Goal: Task Accomplishment & Management: Manage account settings

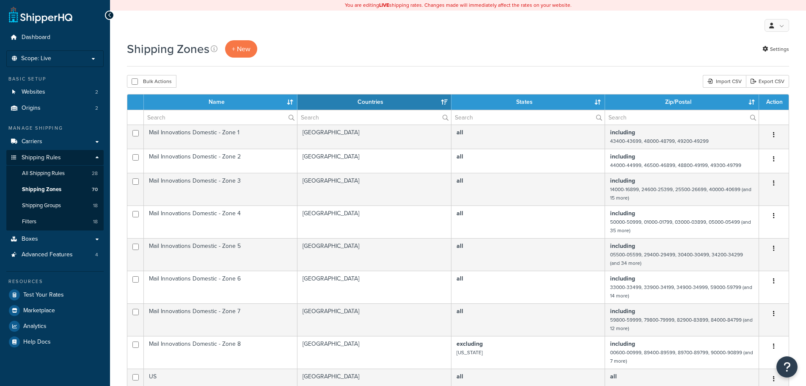
select select "15"
click at [49, 61] on span "Scope: Live" at bounding box center [36, 58] width 30 height 7
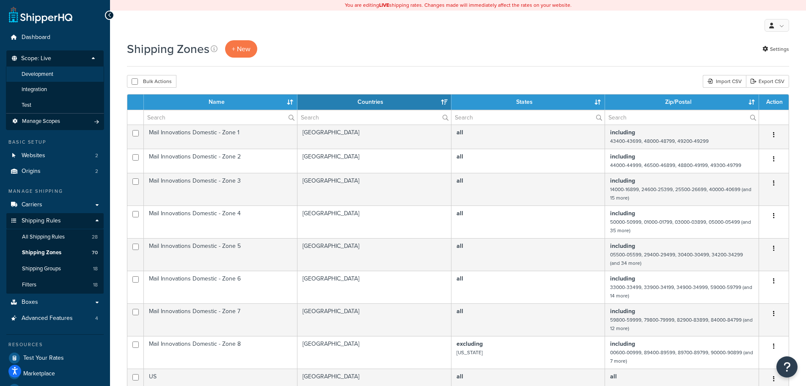
click at [50, 73] on span "Development" at bounding box center [38, 74] width 32 height 7
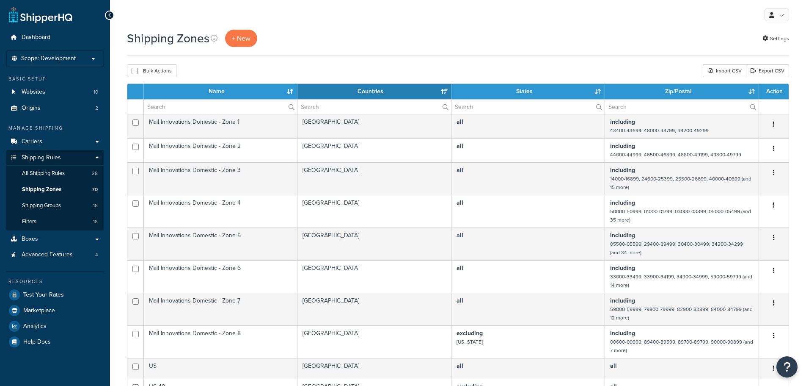
select select "15"
click at [61, 138] on link "Carriers" at bounding box center [54, 142] width 97 height 16
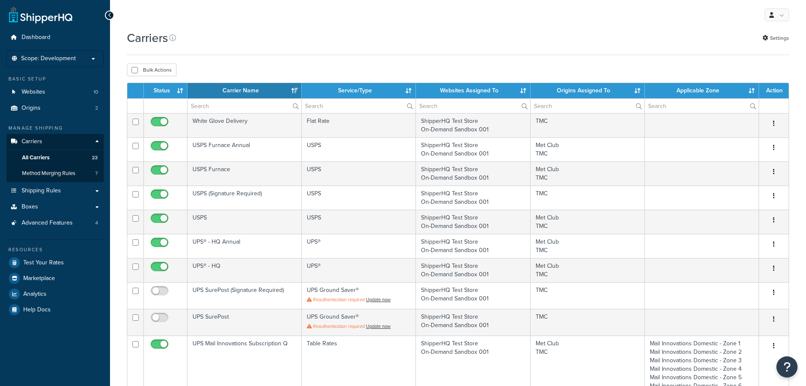
select select "15"
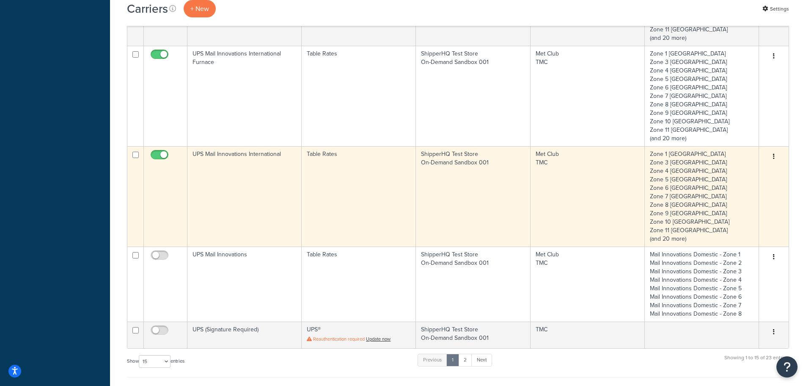
scroll to position [673, 0]
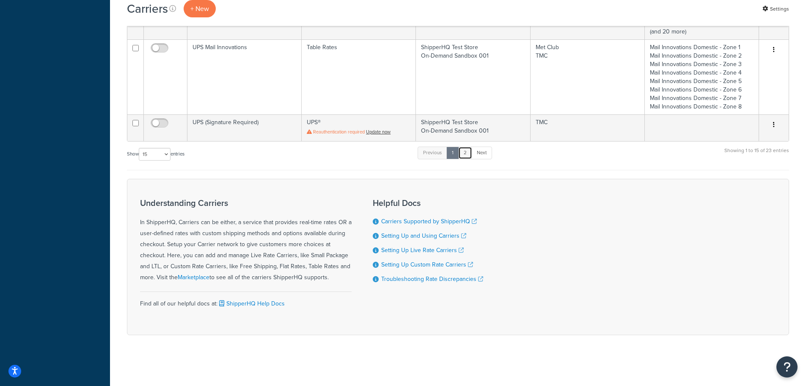
click at [470, 153] on link "2" at bounding box center [465, 152] width 14 height 13
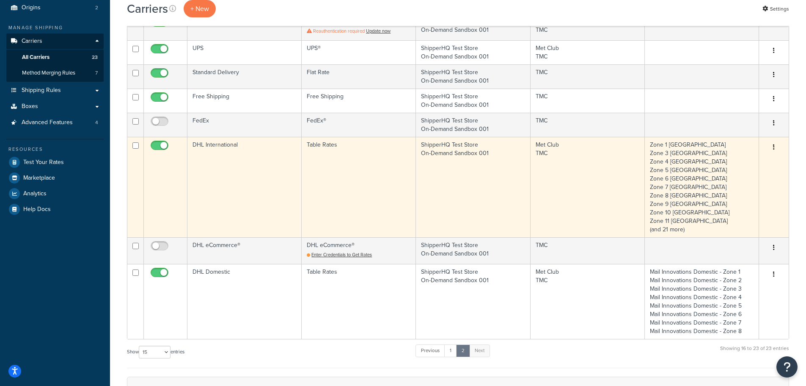
scroll to position [86, 0]
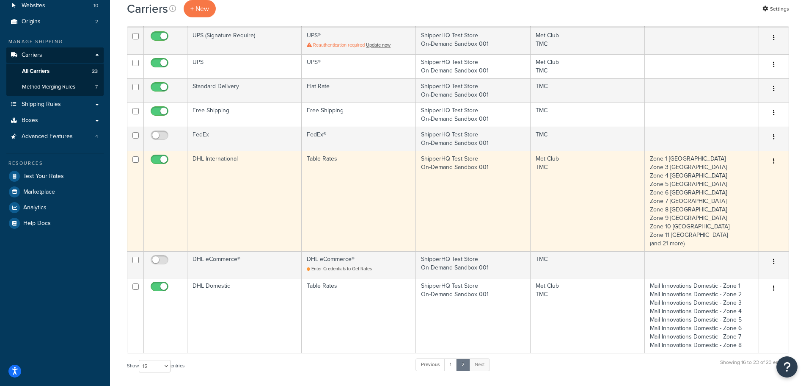
click at [250, 188] on td "DHL International" at bounding box center [245, 201] width 114 height 100
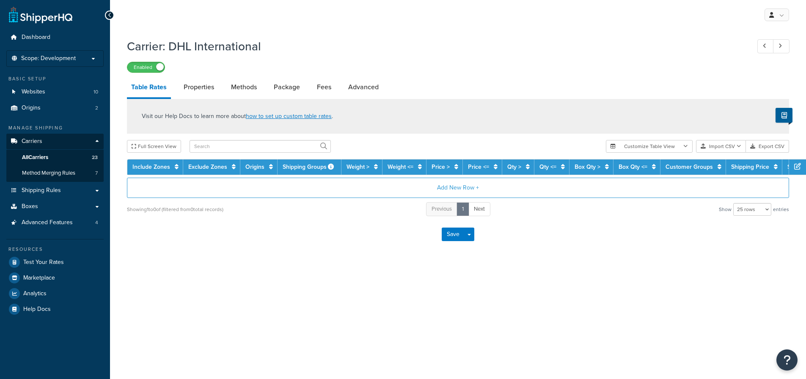
select select "25"
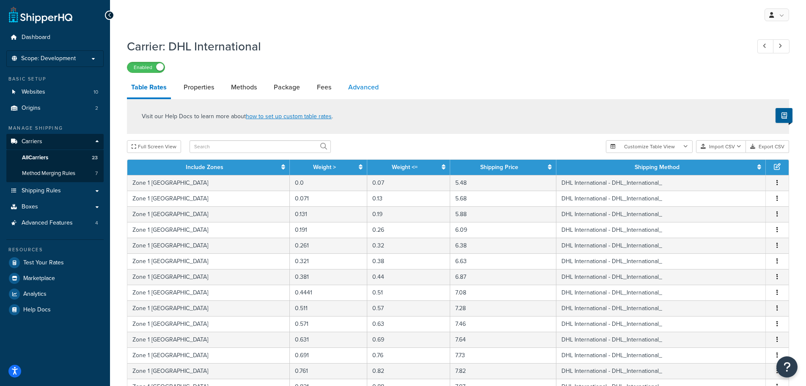
click at [360, 86] on link "Advanced" at bounding box center [363, 87] width 39 height 20
select select "false"
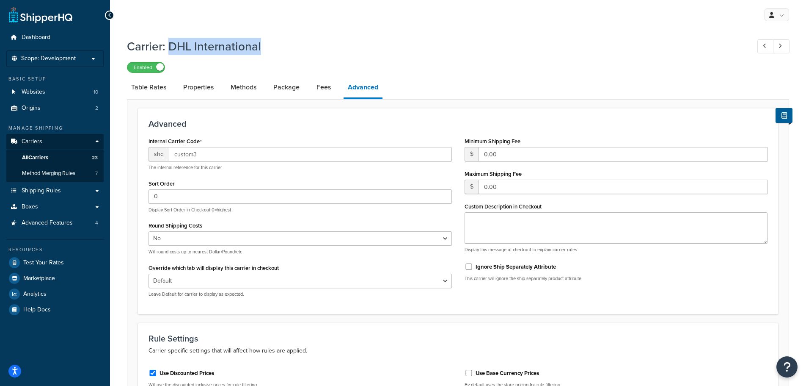
drag, startPoint x: 262, startPoint y: 47, endPoint x: 170, endPoint y: 50, distance: 92.7
click at [170, 50] on h1 "Carrier: DHL International" at bounding box center [434, 46] width 615 height 17
click at [61, 141] on link "Carriers" at bounding box center [54, 142] width 97 height 16
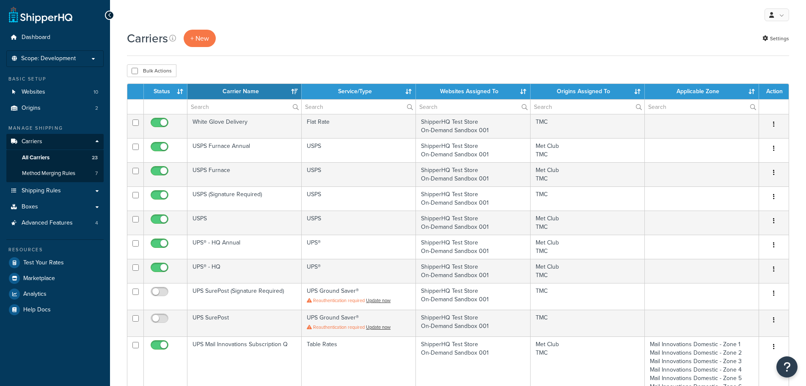
select select "15"
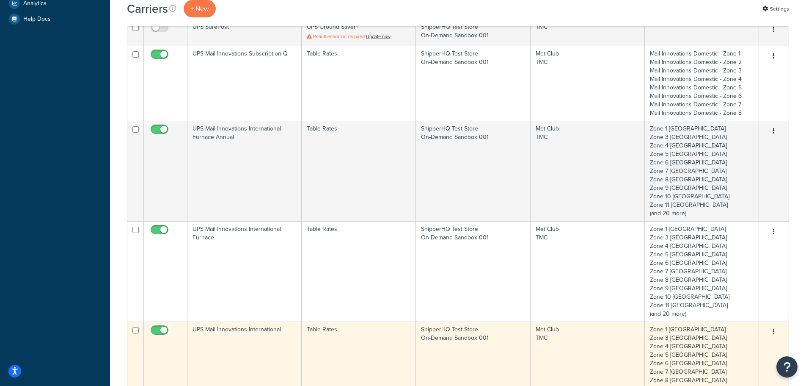
scroll to position [381, 0]
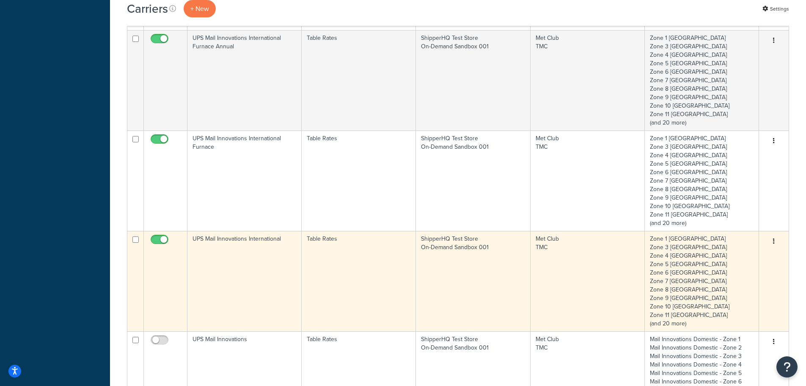
click at [276, 278] on td "UPS Mail Innovations International" at bounding box center [245, 281] width 114 height 100
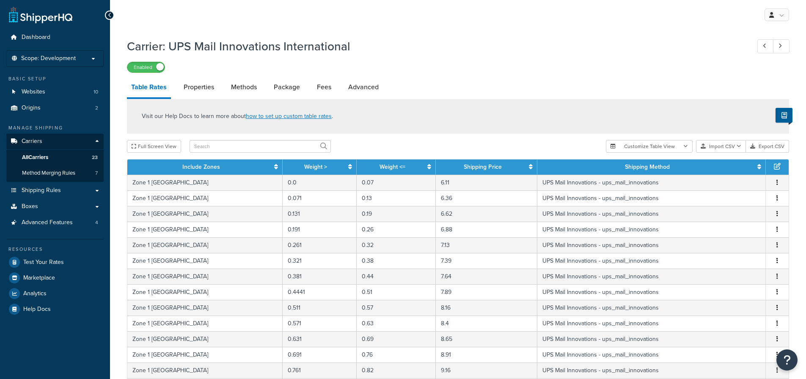
select select "25"
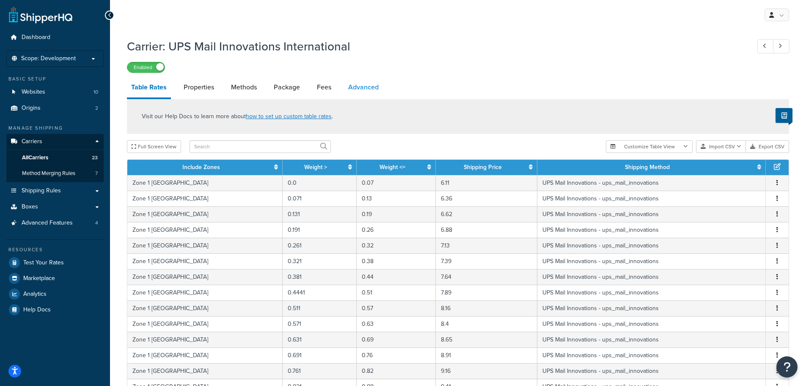
click at [366, 83] on link "Advanced" at bounding box center [363, 87] width 39 height 20
select select "false"
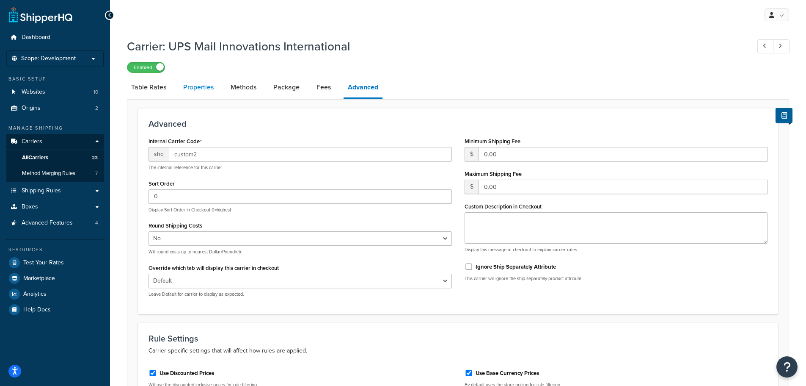
click at [187, 88] on link "Properties" at bounding box center [198, 87] width 39 height 20
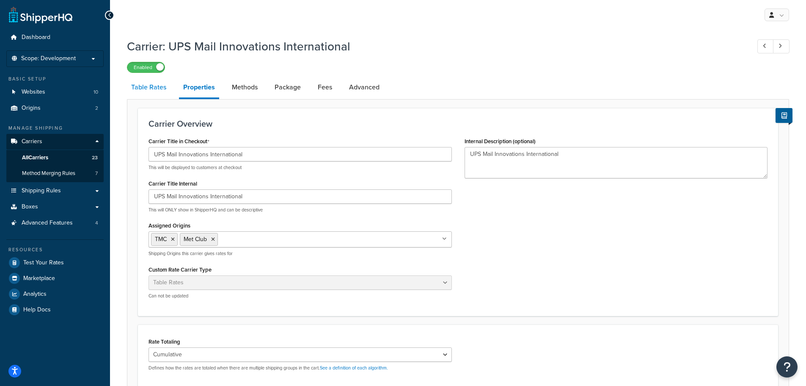
click at [154, 92] on link "Table Rates" at bounding box center [149, 87] width 44 height 20
select select "25"
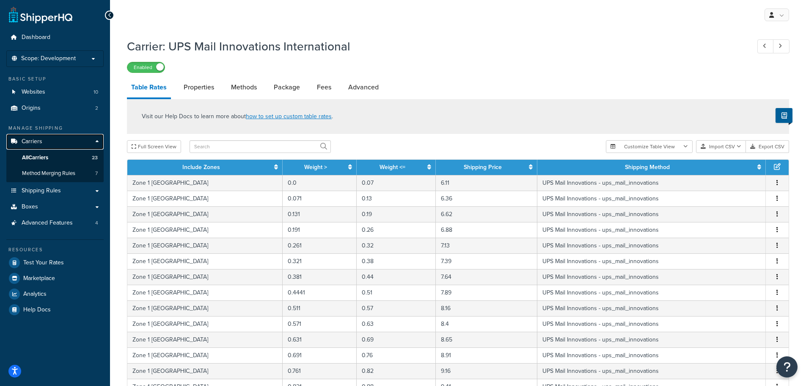
click at [51, 142] on link "Carriers" at bounding box center [54, 142] width 97 height 16
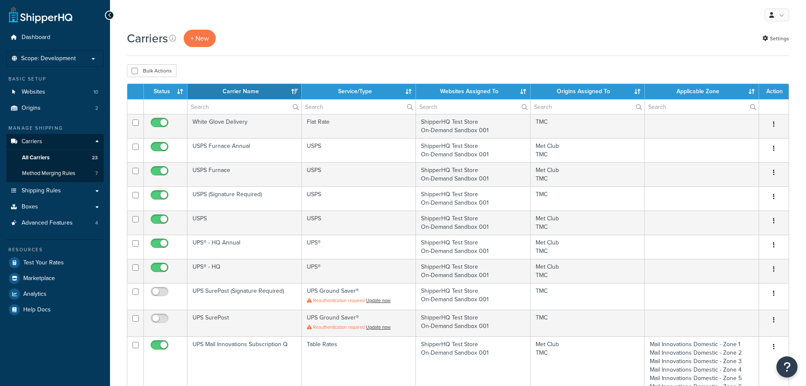
select select "15"
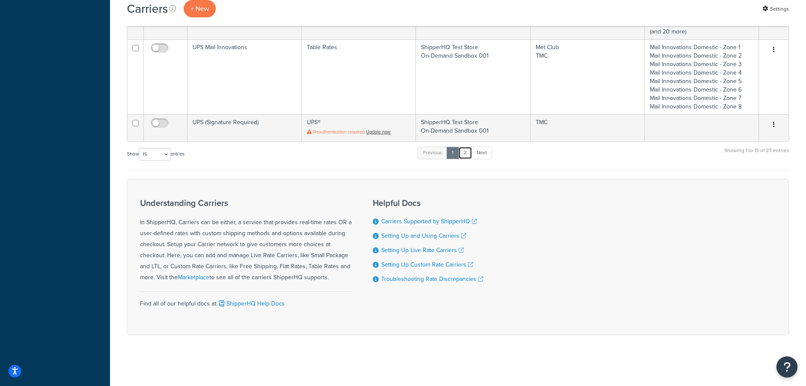
click at [468, 156] on link "2" at bounding box center [465, 152] width 14 height 13
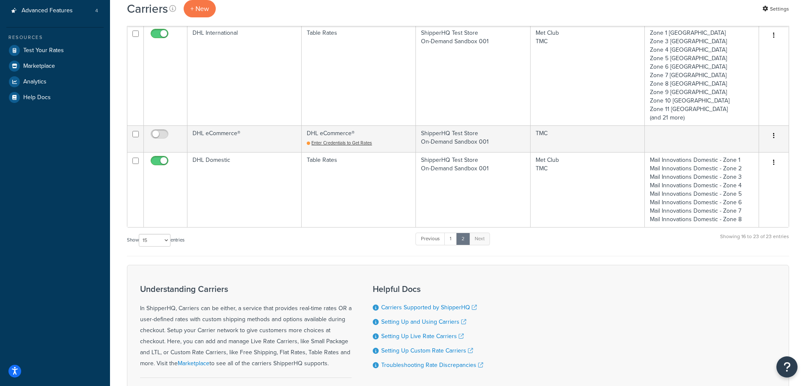
scroll to position [86, 0]
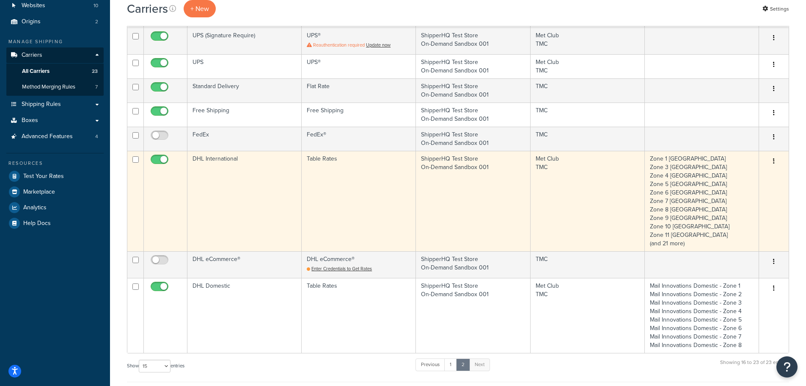
click at [268, 196] on td "DHL International" at bounding box center [245, 201] width 114 height 100
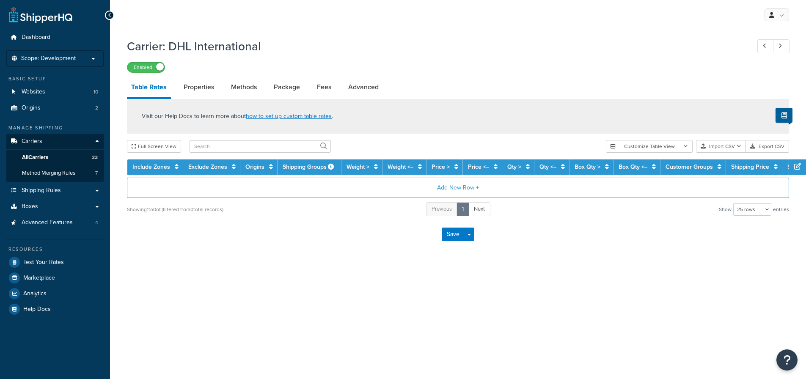
select select "25"
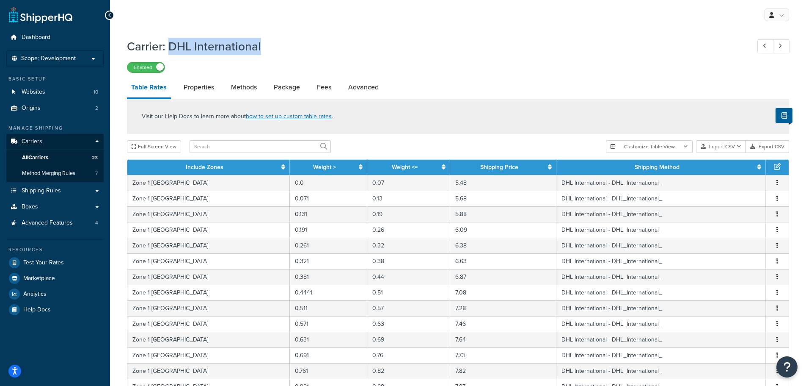
drag, startPoint x: 259, startPoint y: 47, endPoint x: 172, endPoint y: 47, distance: 87.2
click at [172, 47] on h1 "Carrier: DHL International" at bounding box center [434, 46] width 615 height 17
copy h1 "DHL International"
click at [44, 140] on link "Carriers" at bounding box center [54, 142] width 97 height 16
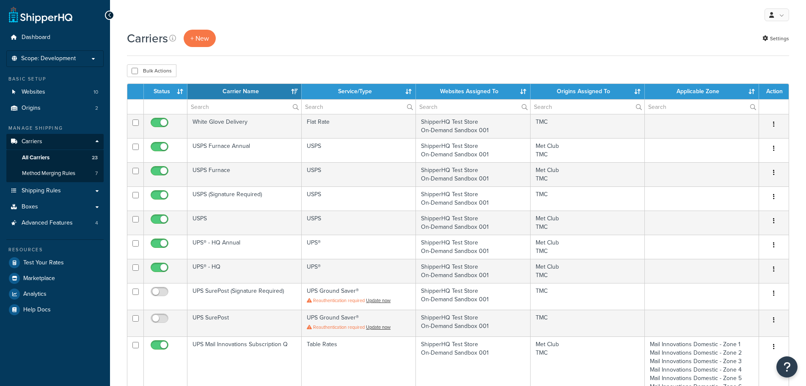
select select "15"
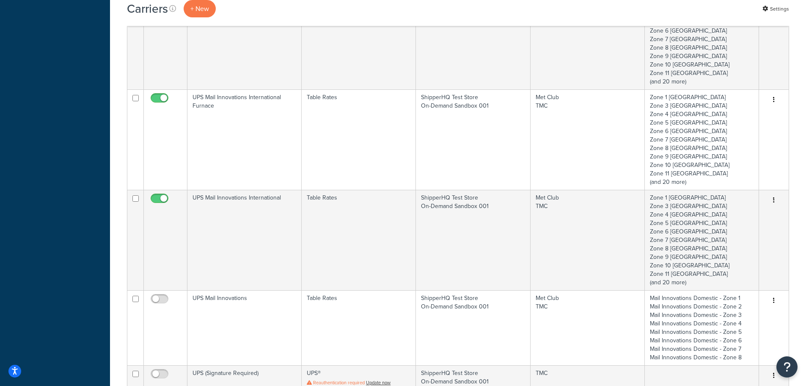
scroll to position [635, 0]
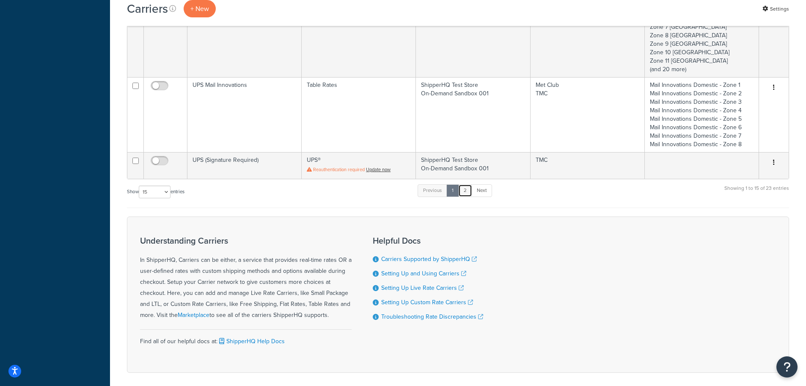
click at [466, 195] on link "2" at bounding box center [465, 190] width 14 height 13
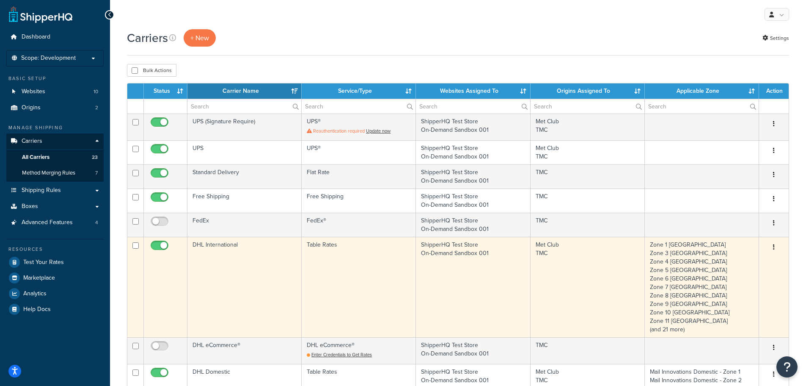
scroll to position [0, 0]
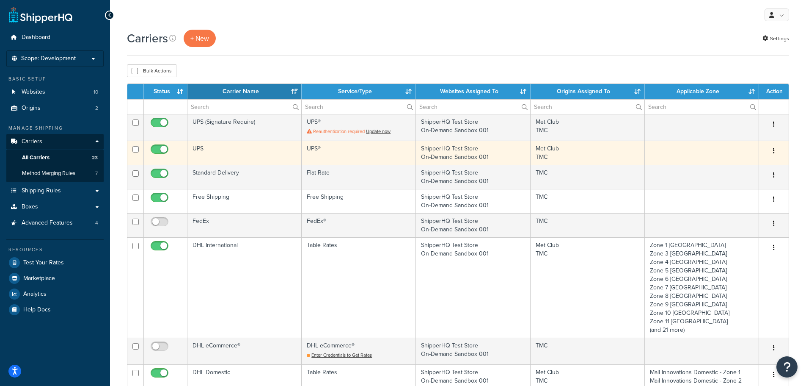
click at [279, 150] on td "UPS" at bounding box center [245, 153] width 114 height 24
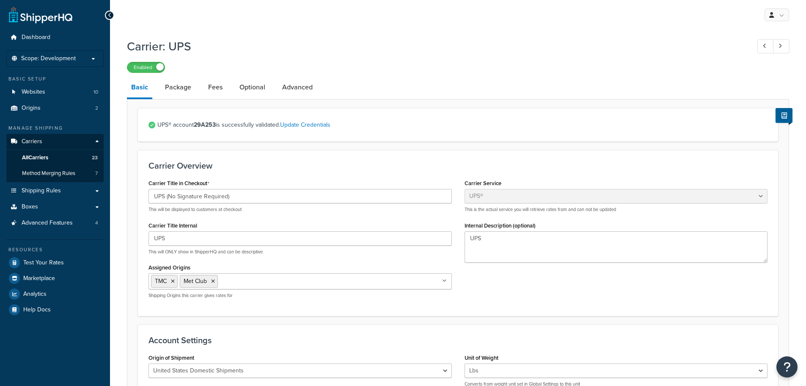
select select "ups"
click at [179, 90] on link "Package" at bounding box center [178, 87] width 35 height 20
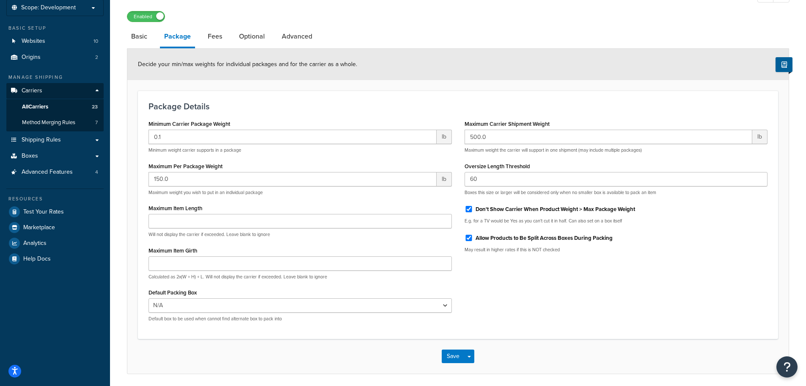
scroll to position [82, 0]
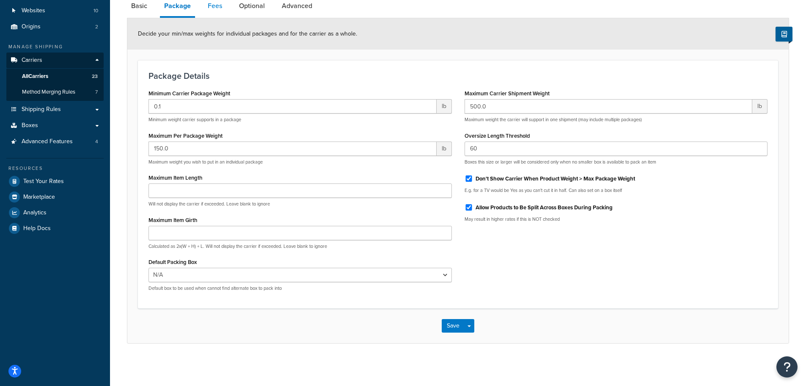
click at [221, 6] on link "Fees" at bounding box center [215, 6] width 23 height 20
select select "package"
select select "AFTER"
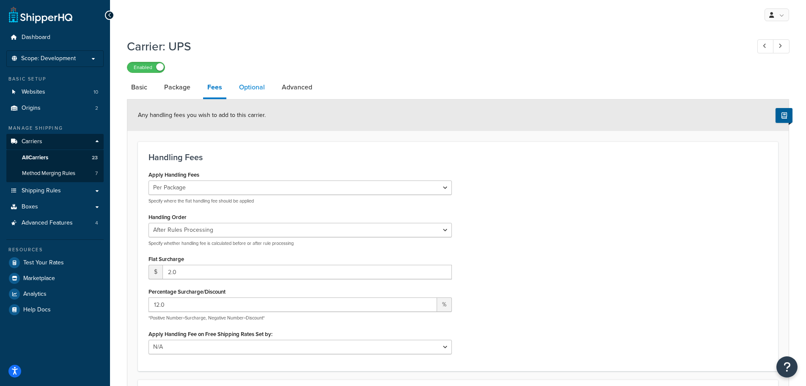
click at [245, 88] on link "Optional" at bounding box center [252, 87] width 34 height 20
select select "residential"
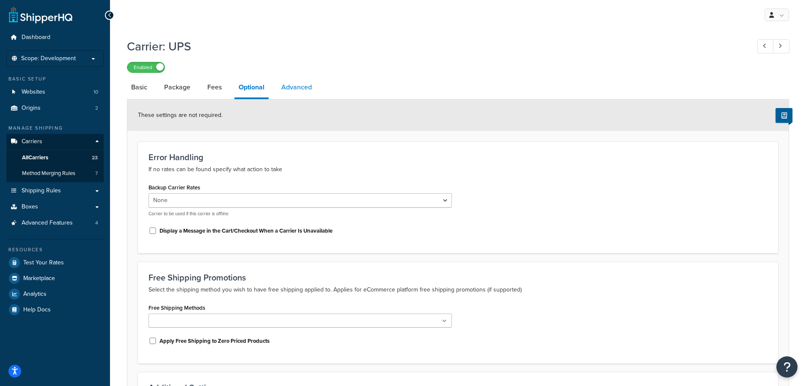
click at [296, 86] on link "Advanced" at bounding box center [296, 87] width 39 height 20
select select "false"
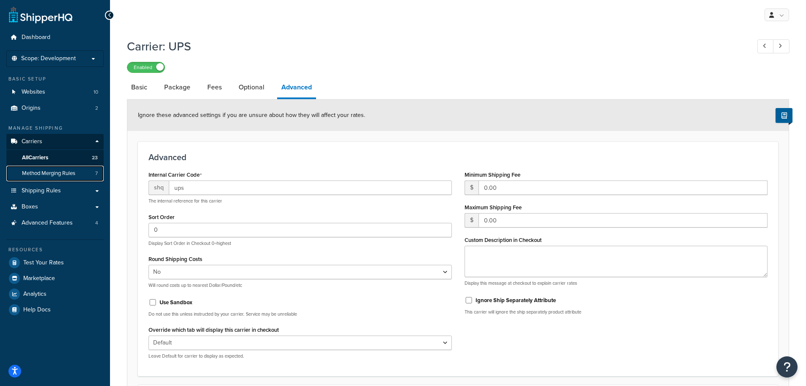
click at [66, 173] on span "Method Merging Rules" at bounding box center [48, 173] width 53 height 7
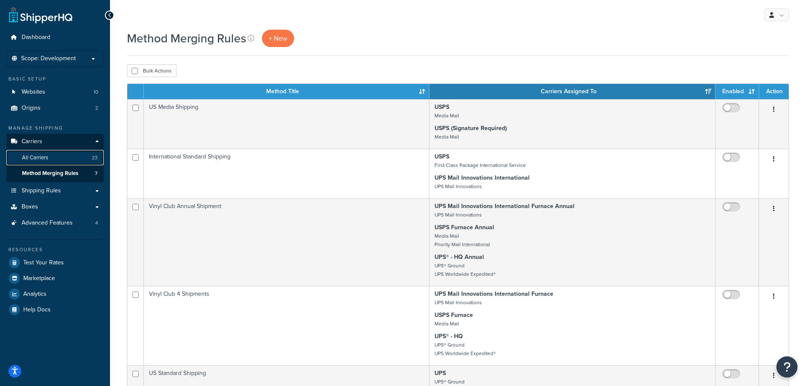
click at [37, 158] on span "All Carriers" at bounding box center [35, 157] width 26 height 7
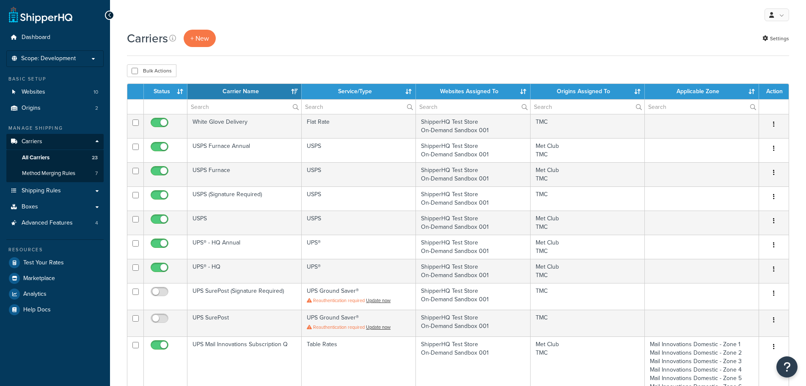
select select "15"
drag, startPoint x: 475, startPoint y: 51, endPoint x: 472, endPoint y: 54, distance: 5.1
click at [475, 51] on div "Carriers + New Settings" at bounding box center [458, 43] width 662 height 26
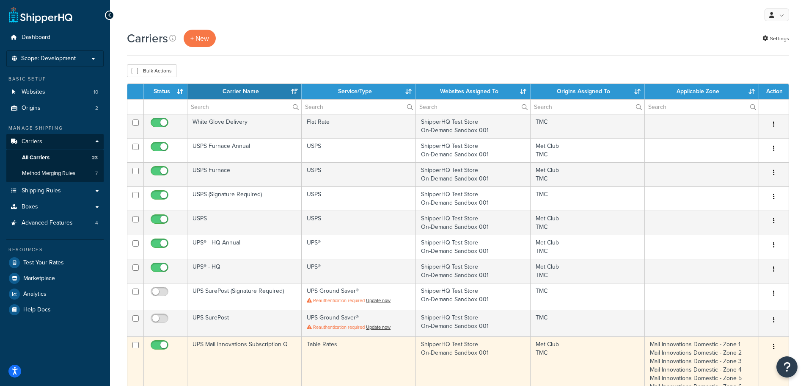
scroll to position [169, 0]
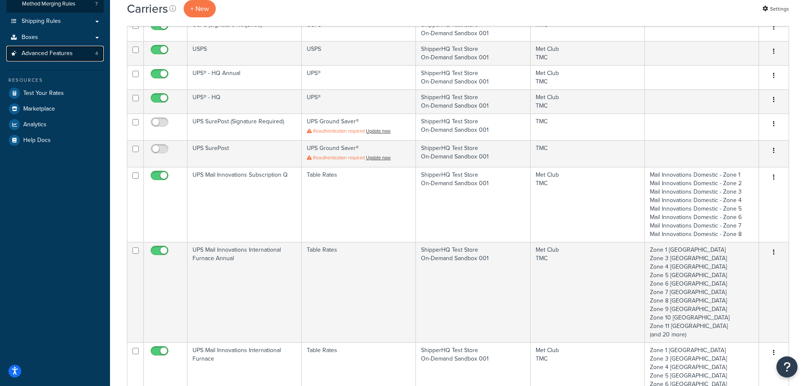
click at [63, 54] on span "Advanced Features" at bounding box center [47, 53] width 51 height 7
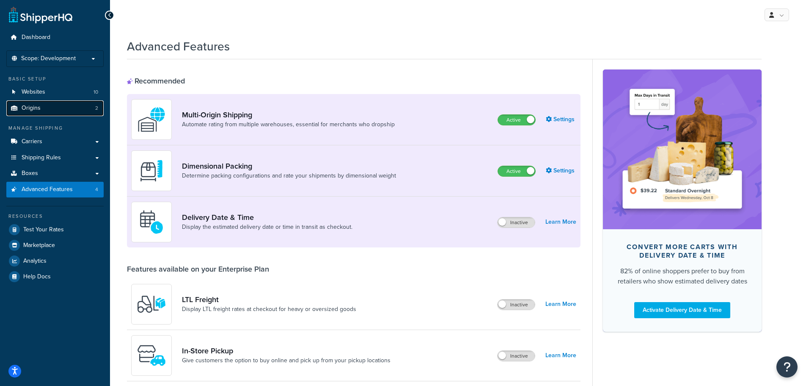
click at [55, 102] on link "Origins 2" at bounding box center [54, 108] width 97 height 16
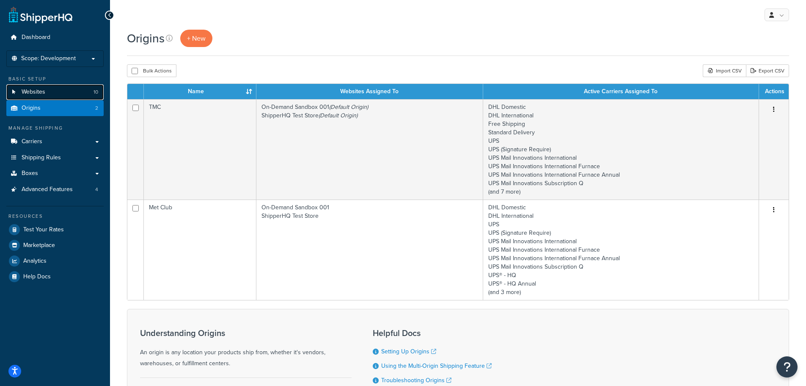
click at [37, 93] on span "Websites" at bounding box center [34, 91] width 24 height 7
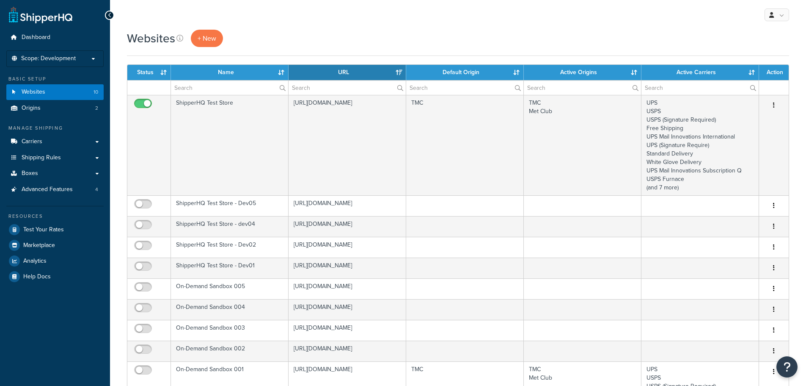
select select "15"
click at [52, 143] on link "Carriers" at bounding box center [54, 142] width 97 height 16
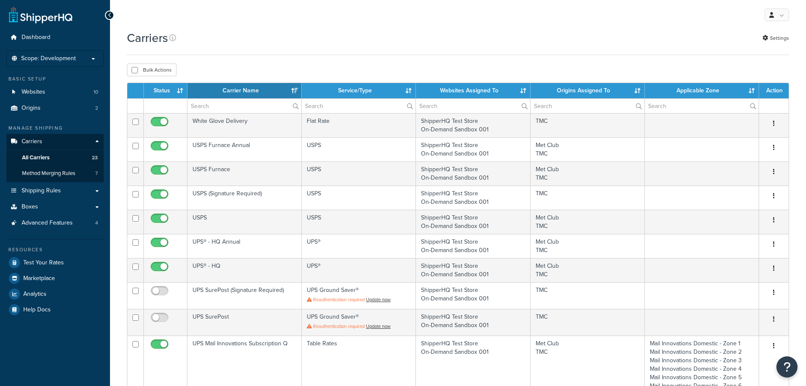
select select "15"
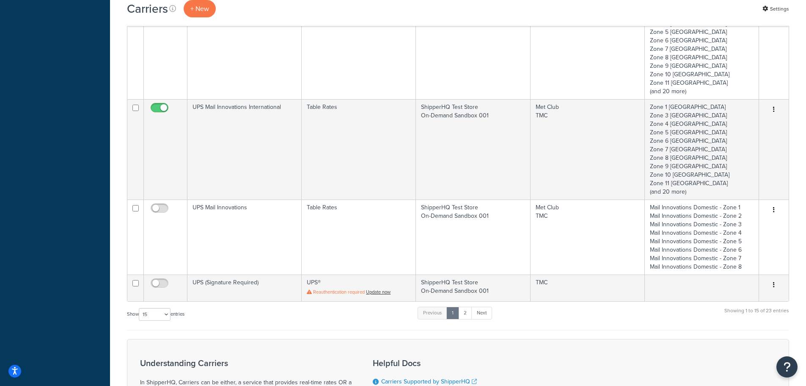
scroll to position [593, 0]
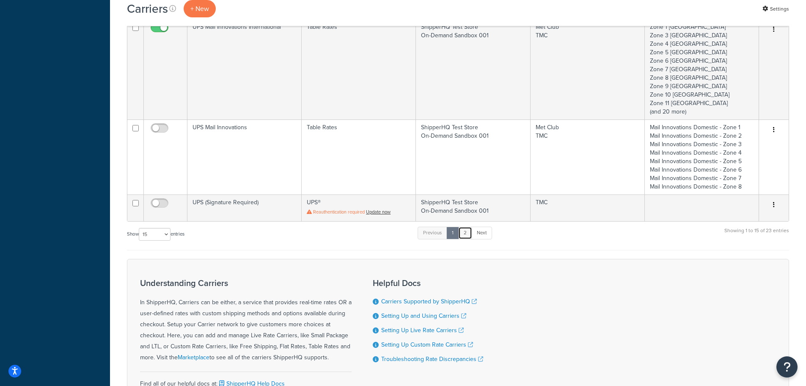
click at [470, 232] on link "2" at bounding box center [465, 232] width 14 height 13
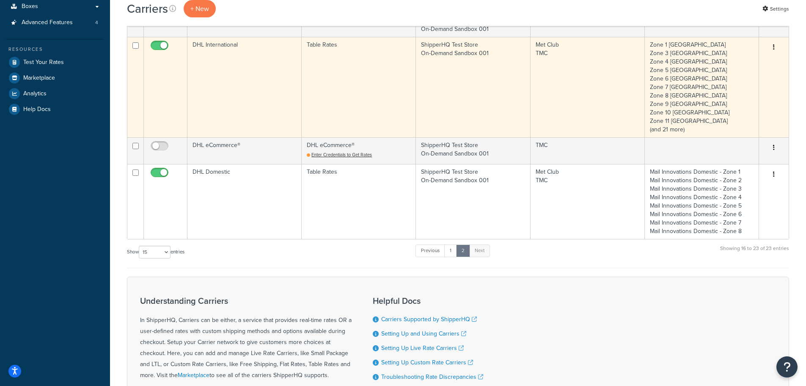
scroll to position [86, 0]
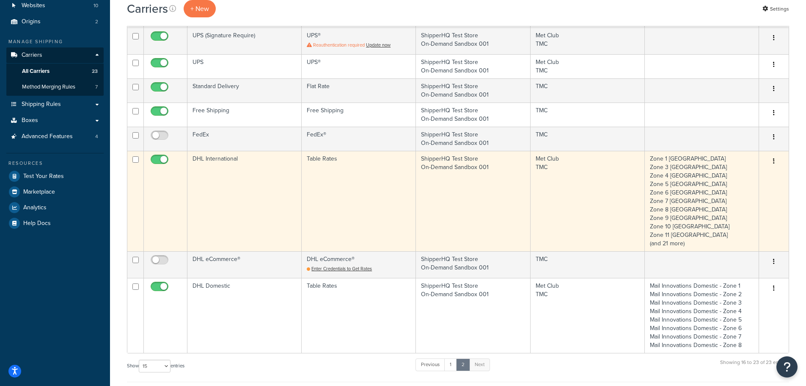
click at [252, 200] on td "DHL International" at bounding box center [245, 201] width 114 height 100
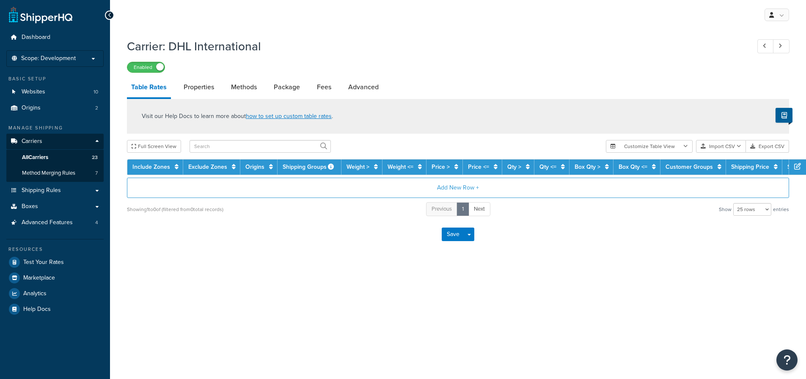
select select "25"
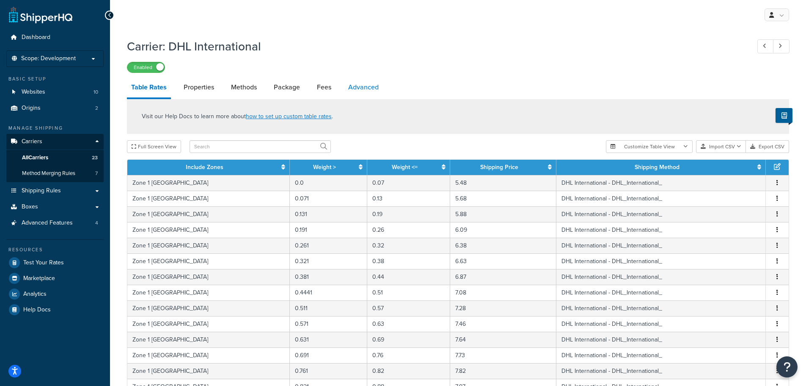
click at [370, 82] on link "Advanced" at bounding box center [363, 87] width 39 height 20
select select "false"
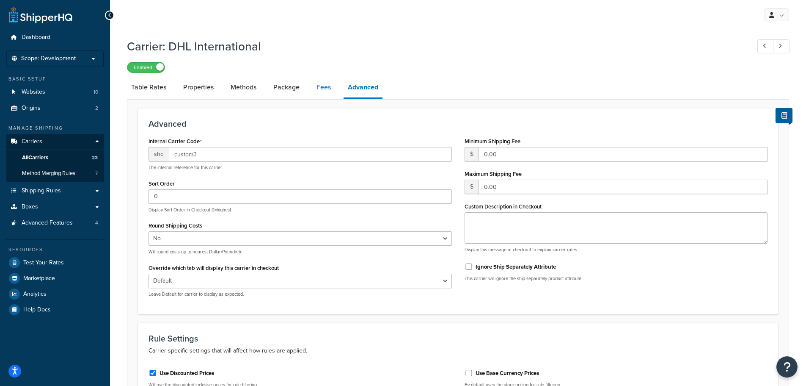
click at [325, 87] on link "Fees" at bounding box center [323, 87] width 23 height 20
select select "package"
select select "AFTER"
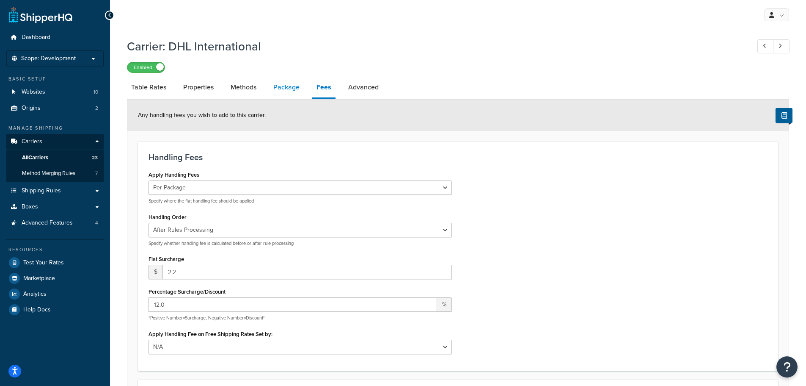
click at [290, 85] on link "Package" at bounding box center [286, 87] width 35 height 20
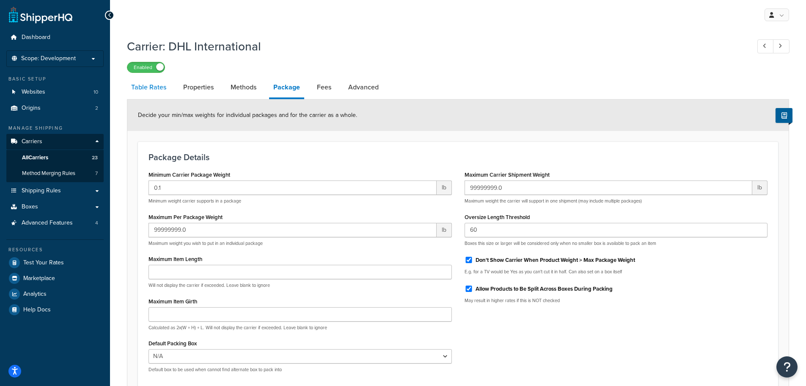
click at [156, 88] on link "Table Rates" at bounding box center [149, 87] width 44 height 20
select select "25"
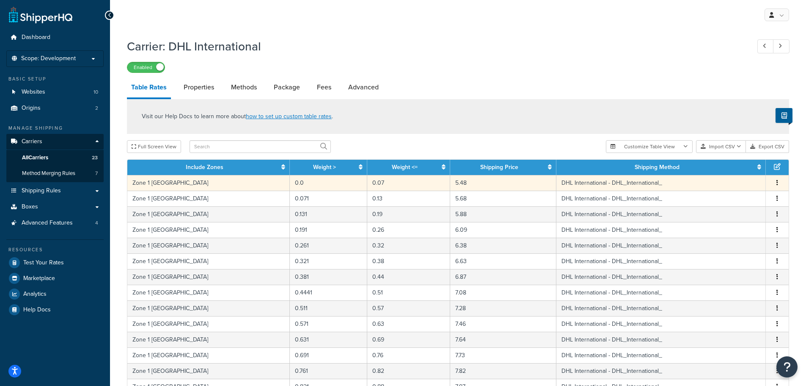
click at [581, 182] on td "DHL International - DHL_International_" at bounding box center [662, 183] width 210 height 16
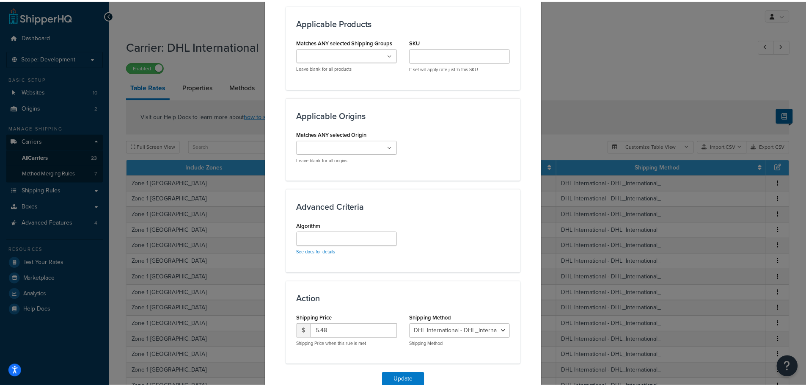
scroll to position [584, 0]
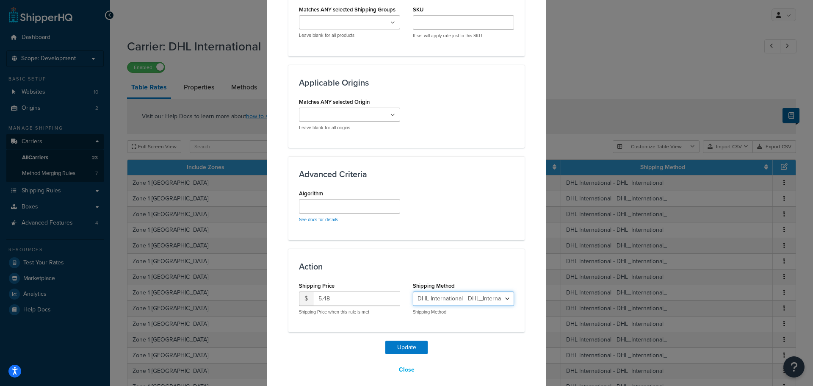
drag, startPoint x: 414, startPoint y: 291, endPoint x: 442, endPoint y: 290, distance: 28.4
click at [442, 291] on select "DHL International - DHL_International_" at bounding box center [463, 298] width 101 height 14
click at [413, 291] on select "DHL International - DHL_International_" at bounding box center [463, 298] width 101 height 14
click at [504, 291] on select "DHL International - DHL_International_" at bounding box center [463, 298] width 101 height 14
click at [610, 74] on div "Update Table Rate Applicable Zones See examples and learn more about how includ…" at bounding box center [406, 193] width 813 height 386
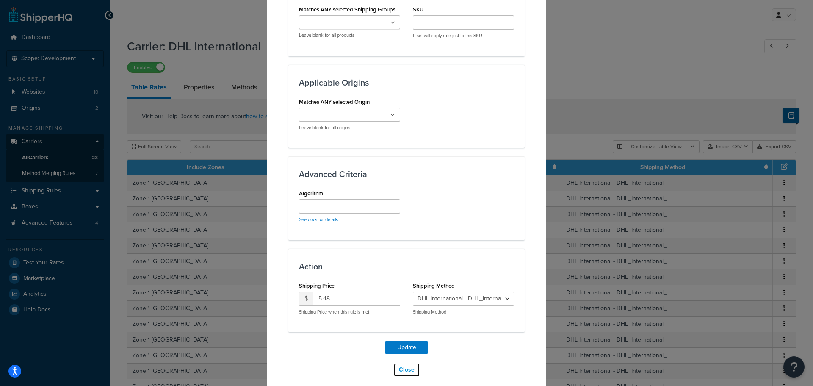
click at [400, 362] on button "Close" at bounding box center [406, 369] width 27 height 14
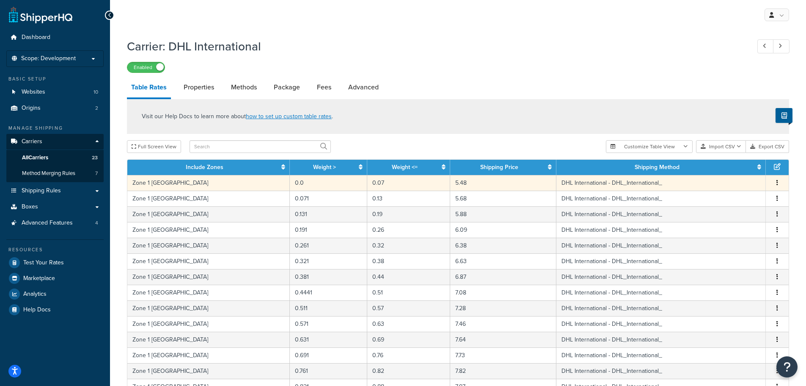
click at [638, 183] on td "DHL International - DHL_International_" at bounding box center [662, 183] width 210 height 16
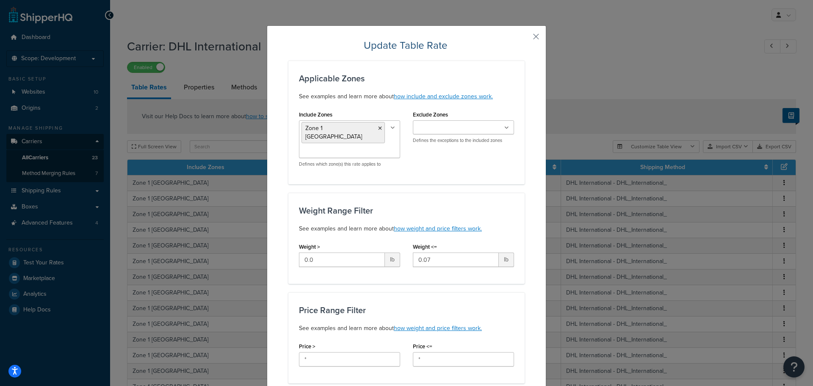
click at [524, 39] on button "button" at bounding box center [523, 40] width 2 height 2
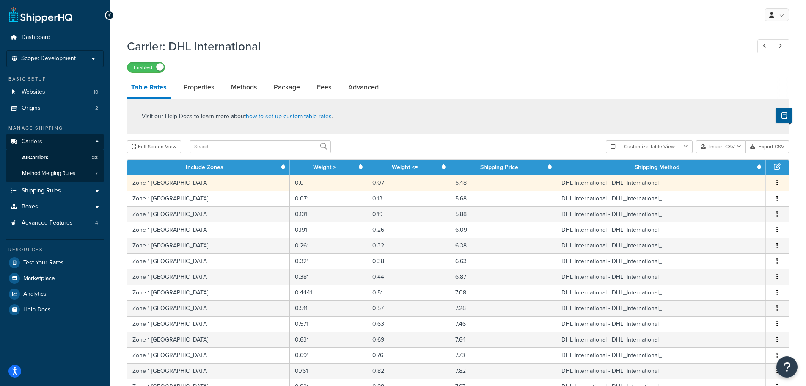
click at [778, 181] on icon "button" at bounding box center [778, 182] width 2 height 6
drag, startPoint x: 624, startPoint y: 181, endPoint x: 598, endPoint y: 185, distance: 26.9
click at [598, 185] on td "DHL International - DHL_International_" at bounding box center [662, 183] width 210 height 16
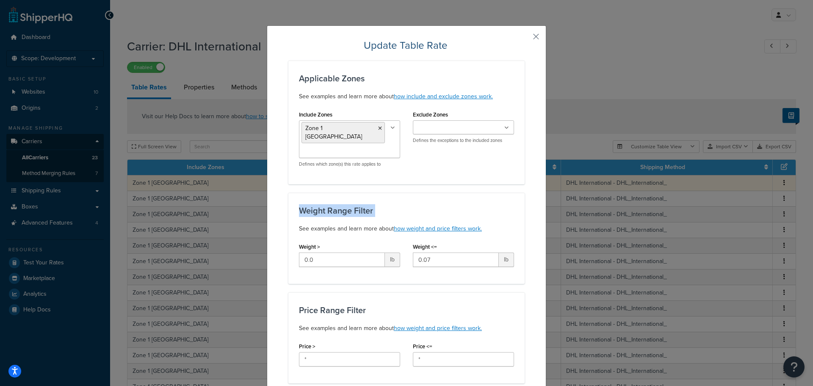
click at [598, 185] on div "Update Table Rate Applicable Zones See examples and learn more about how includ…" at bounding box center [406, 193] width 813 height 386
click at [524, 39] on button "button" at bounding box center [523, 40] width 2 height 2
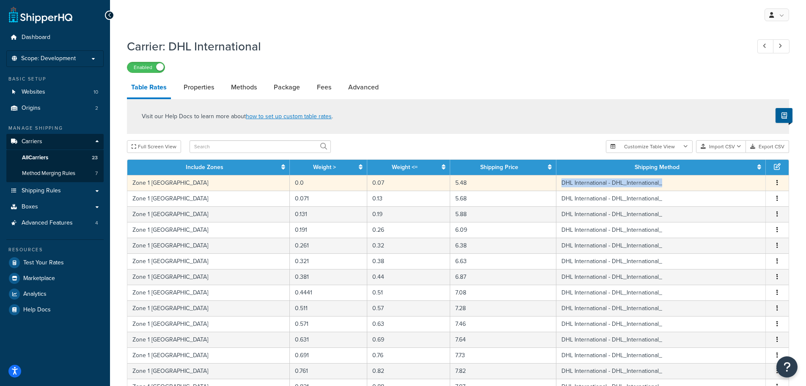
drag, startPoint x: 648, startPoint y: 184, endPoint x: 543, endPoint y: 188, distance: 105.1
click at [557, 188] on td "DHL International - DHL_International_" at bounding box center [662, 183] width 210 height 16
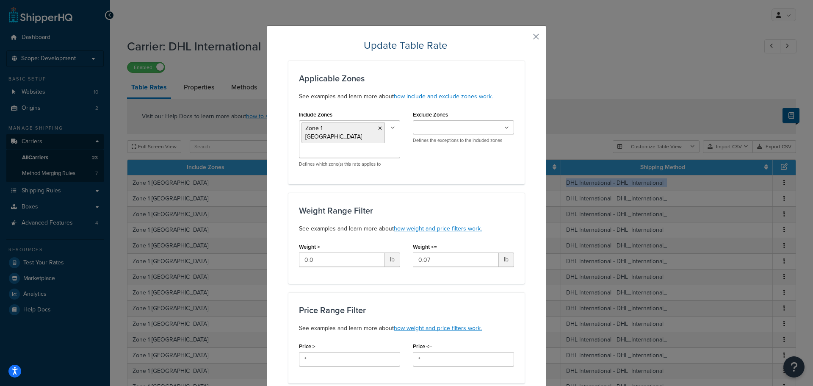
click at [524, 39] on button "button" at bounding box center [523, 40] width 2 height 2
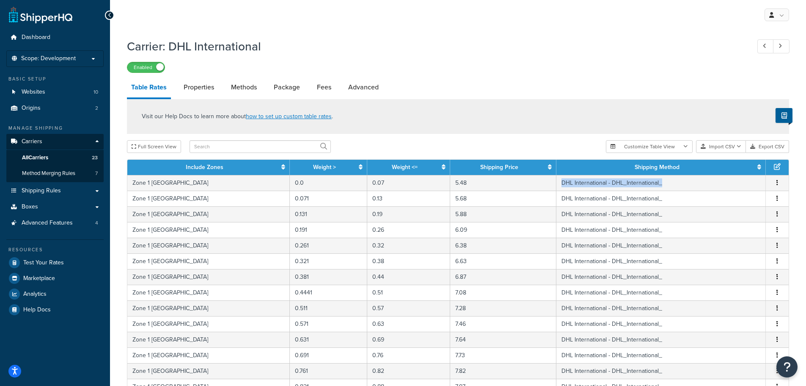
copy td "DHL International - DHL_International_"
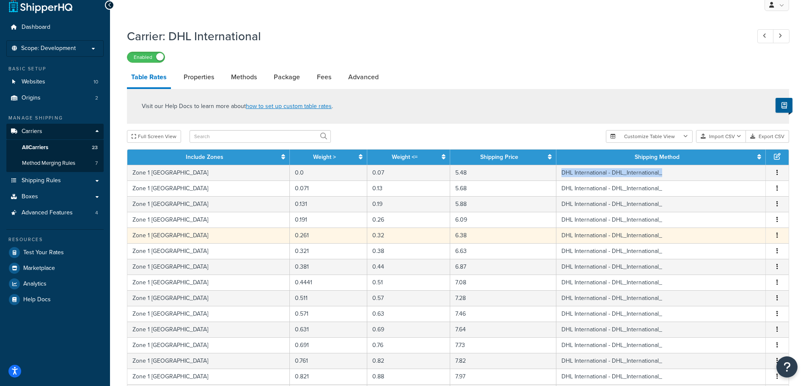
scroll to position [0, 0]
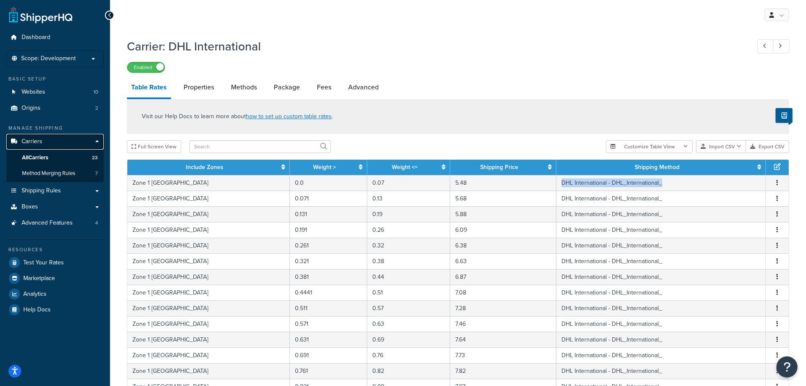
click at [28, 139] on span "Carriers" at bounding box center [32, 141] width 21 height 7
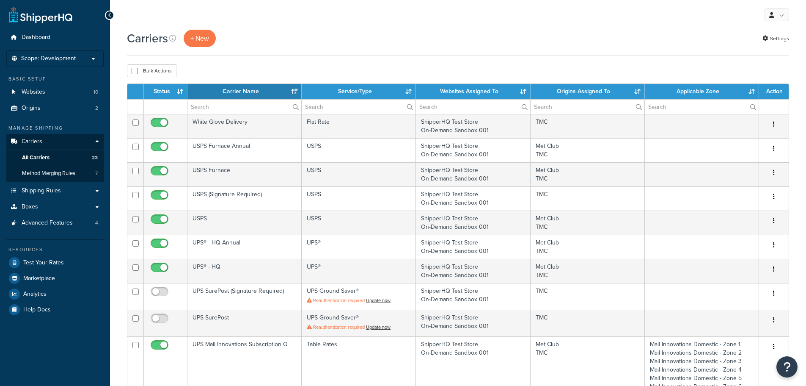
select select "15"
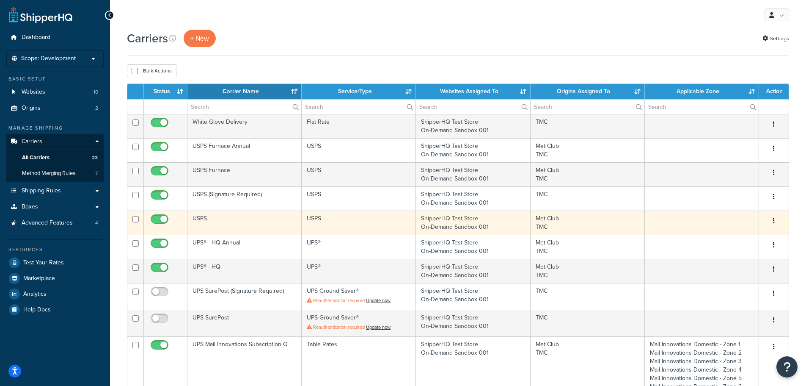
click at [267, 224] on td "USPS" at bounding box center [245, 222] width 114 height 24
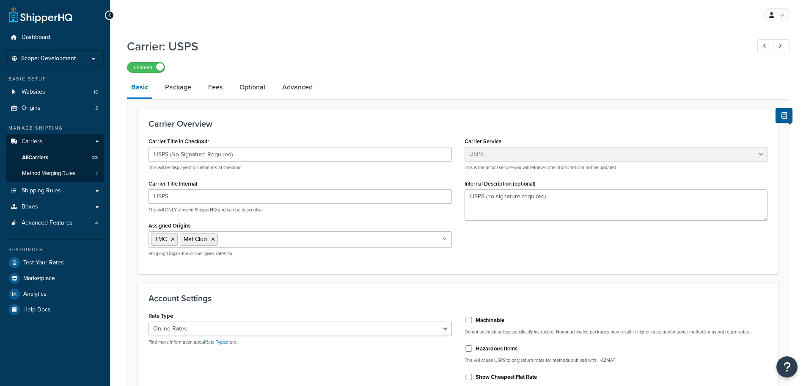
select select "usps"
select select "ONLINE"
click at [184, 82] on link "Package" at bounding box center [178, 87] width 35 height 20
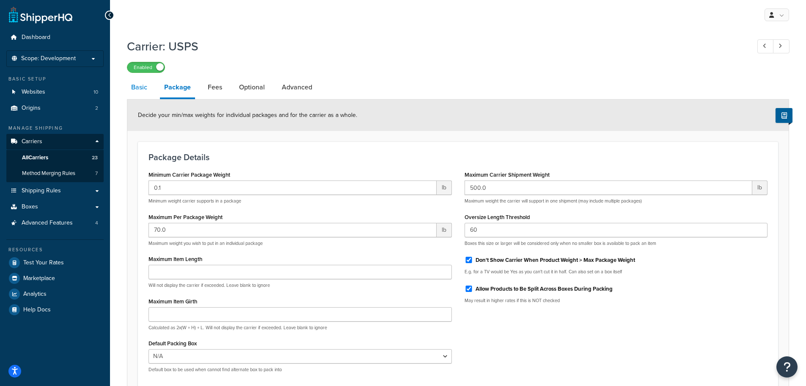
click at [144, 86] on link "Basic" at bounding box center [139, 87] width 25 height 20
select select "usps"
select select "ONLINE"
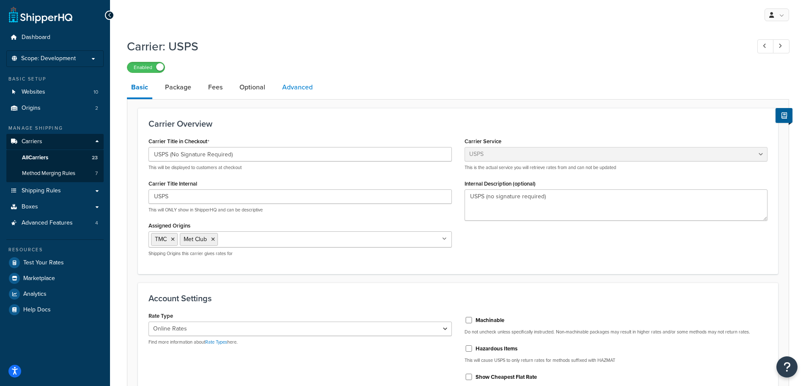
click at [290, 92] on link "Advanced" at bounding box center [297, 87] width 39 height 20
select select "false"
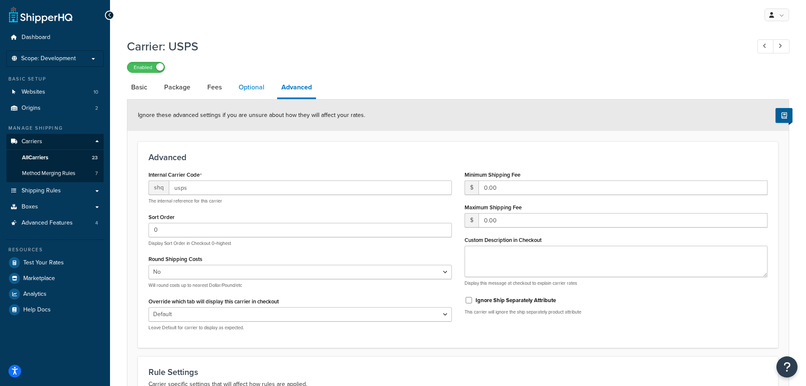
click at [250, 85] on link "Optional" at bounding box center [251, 87] width 34 height 20
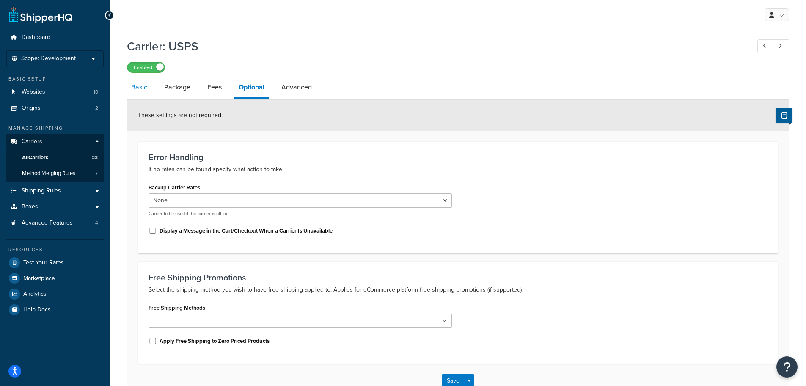
click at [141, 89] on link "Basic" at bounding box center [139, 87] width 25 height 20
select select "usps"
select select "ONLINE"
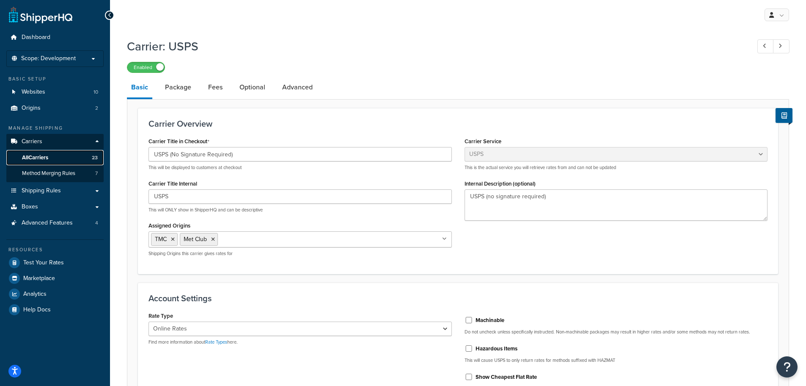
click at [40, 154] on span "All Carriers" at bounding box center [35, 157] width 26 height 7
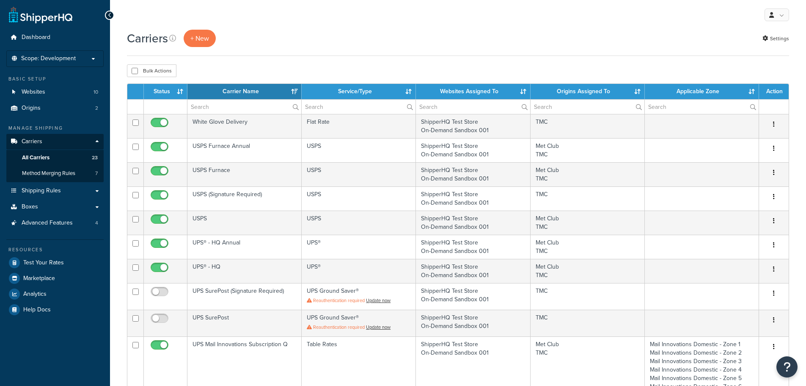
select select "15"
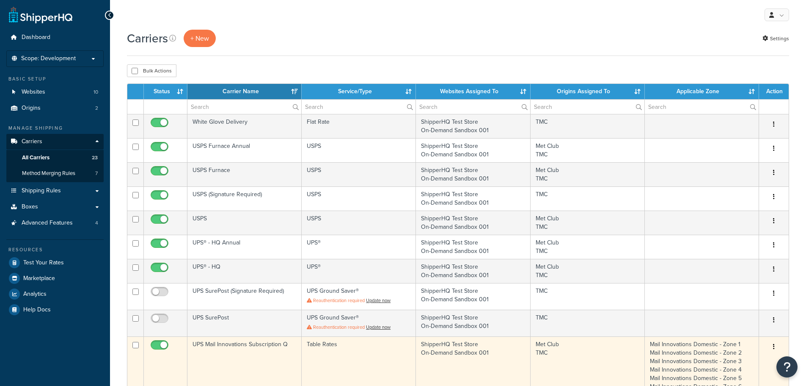
scroll to position [135, 0]
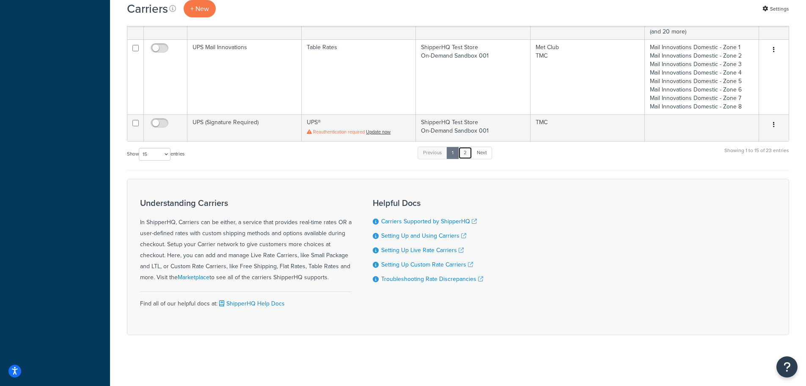
click at [469, 155] on link "2" at bounding box center [465, 152] width 14 height 13
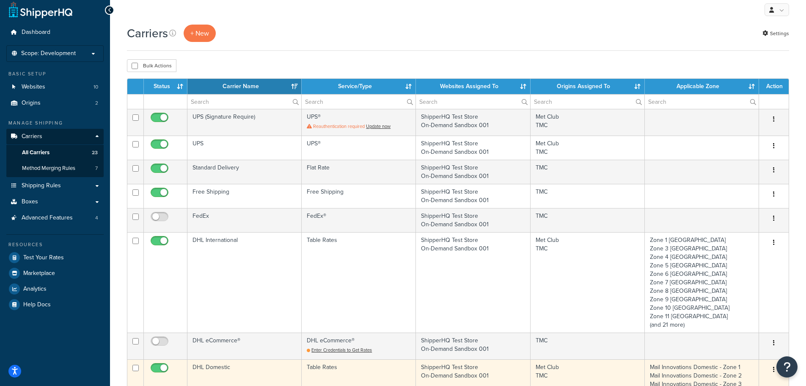
scroll to position [2, 0]
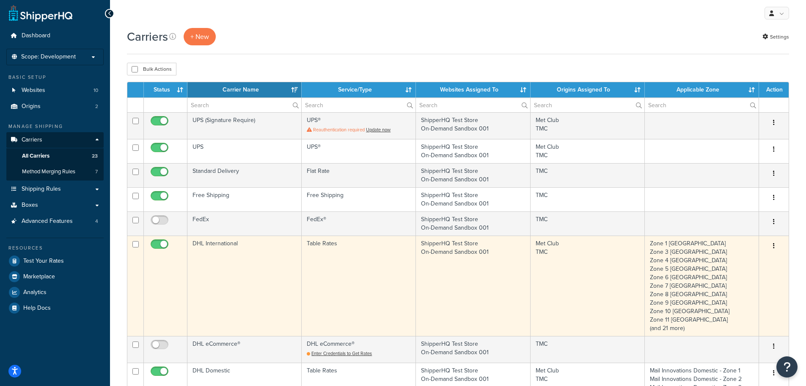
click at [216, 265] on td "DHL International" at bounding box center [245, 285] width 114 height 100
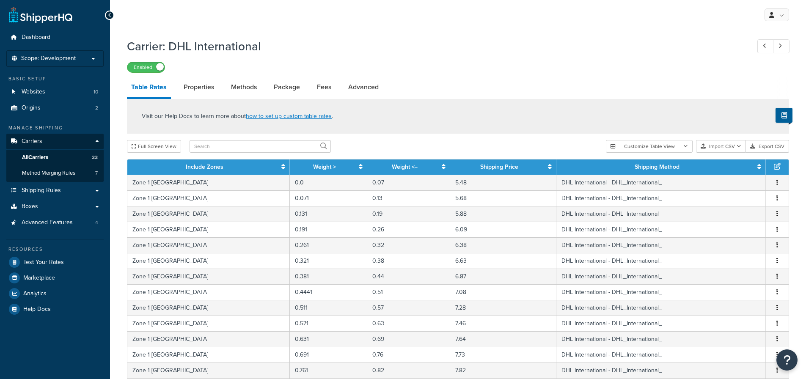
select select "25"
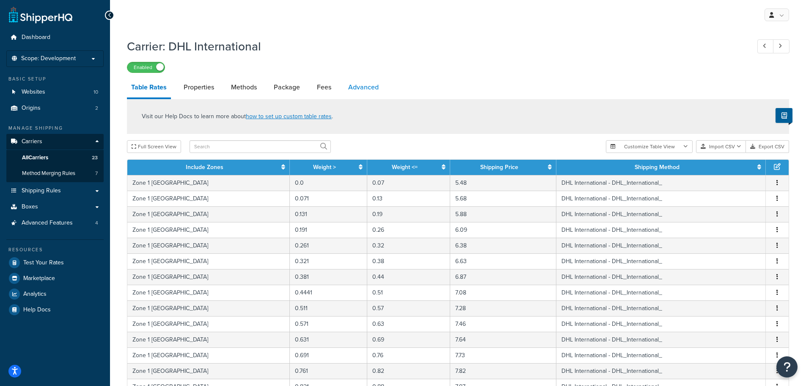
click at [369, 88] on link "Advanced" at bounding box center [363, 87] width 39 height 20
select select "false"
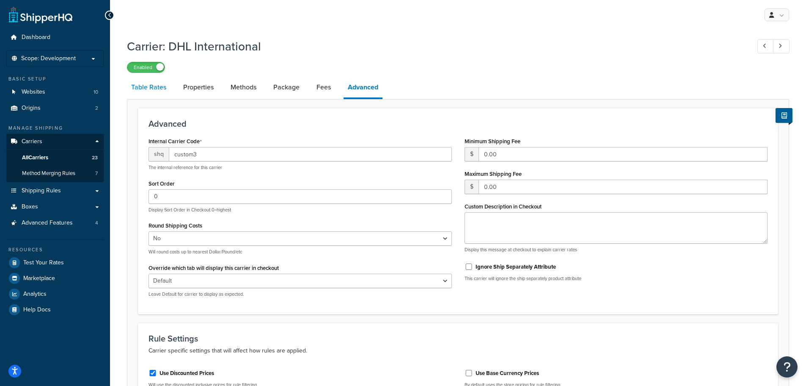
click at [149, 89] on link "Table Rates" at bounding box center [149, 87] width 44 height 20
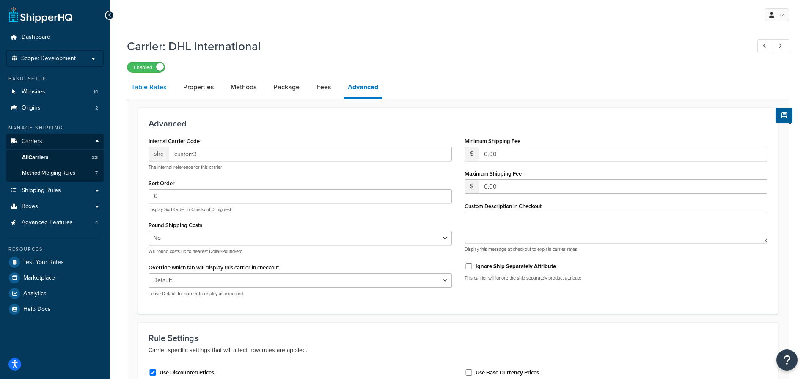
select select "25"
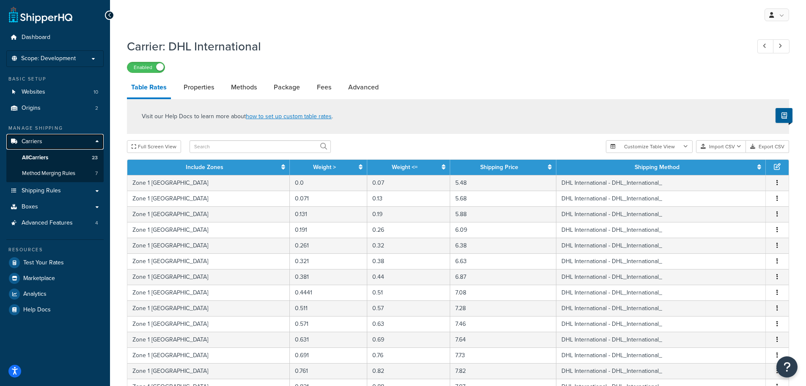
click at [40, 140] on span "Carriers" at bounding box center [32, 141] width 21 height 7
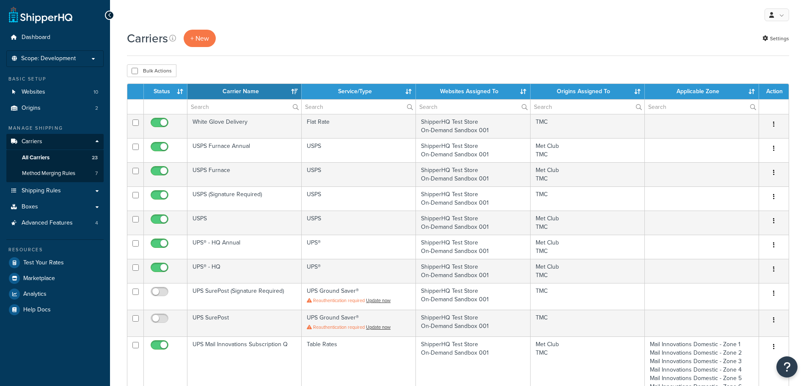
select select "15"
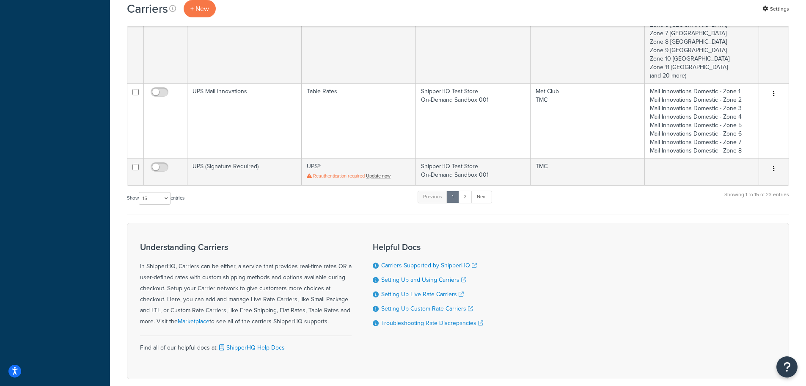
scroll to position [673, 0]
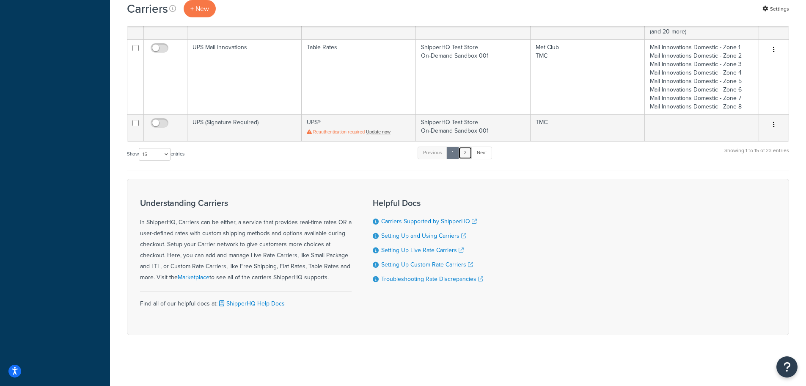
click at [470, 152] on link "2" at bounding box center [465, 152] width 14 height 13
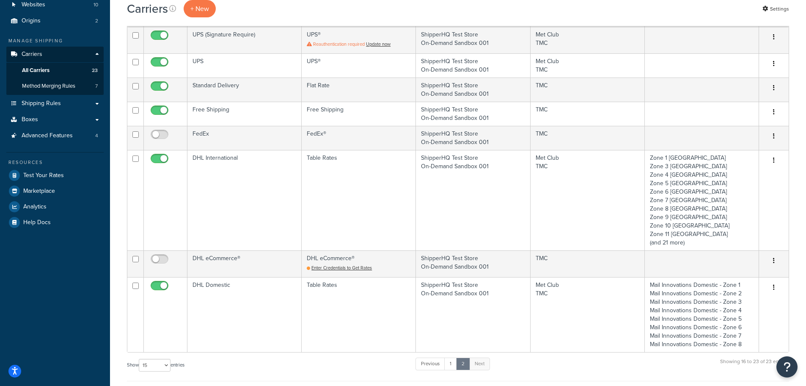
scroll to position [86, 0]
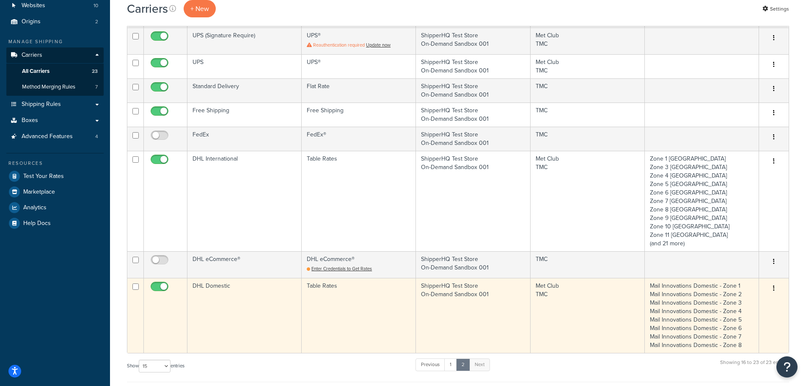
click at [243, 292] on td "DHL Domestic" at bounding box center [245, 315] width 114 height 75
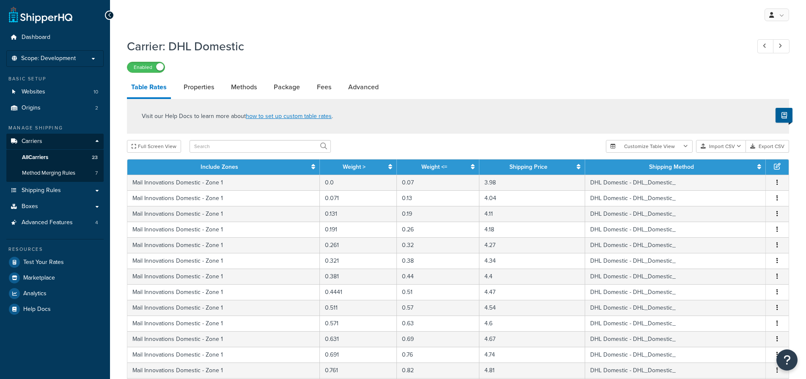
select select "25"
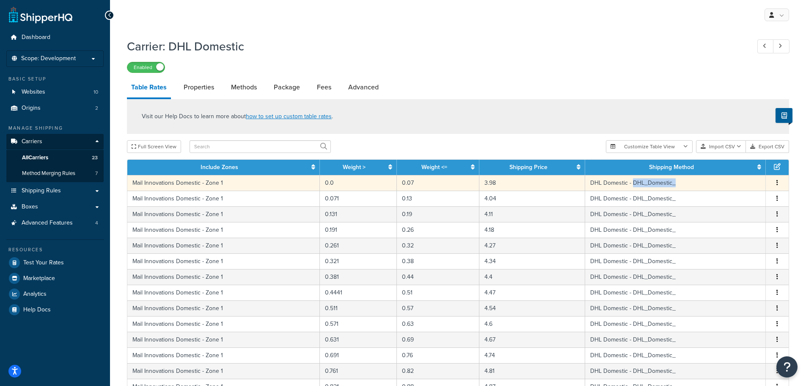
drag, startPoint x: 636, startPoint y: 185, endPoint x: 676, endPoint y: 187, distance: 40.7
click at [676, 187] on td "DHL Domestic - DHL_Domestic_" at bounding box center [675, 183] width 181 height 16
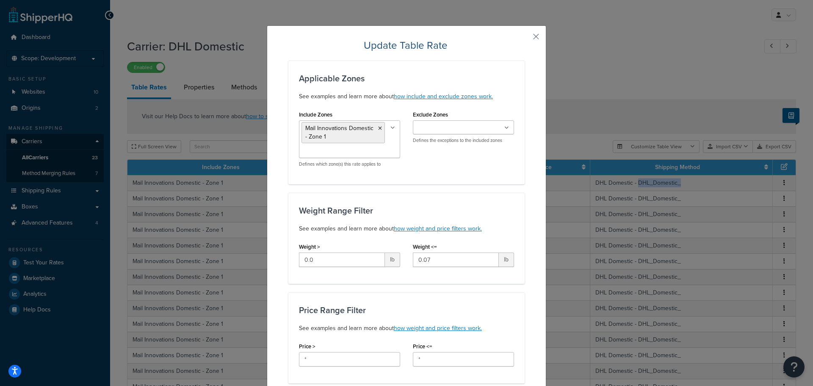
copy td "DHL_Domestic_"
click at [524, 39] on button "button" at bounding box center [523, 40] width 2 height 2
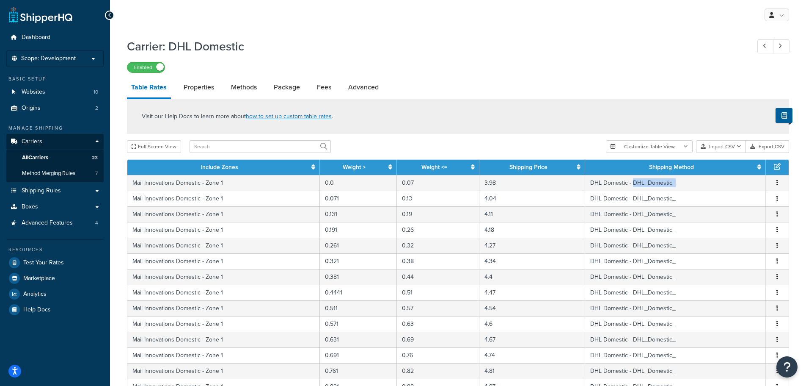
copy td "DHL_Domestic_"
